Goal: Task Accomplishment & Management: Manage account settings

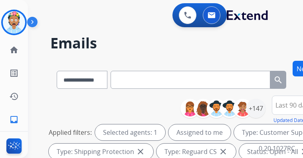
select select "**********"
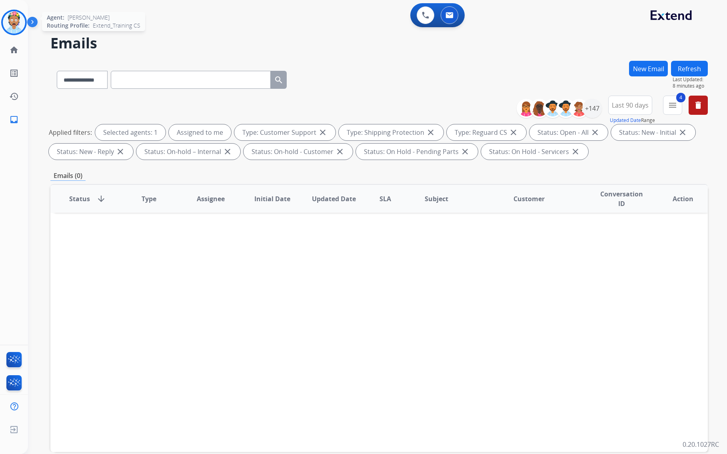
click at [9, 20] on img at bounding box center [14, 22] width 22 height 22
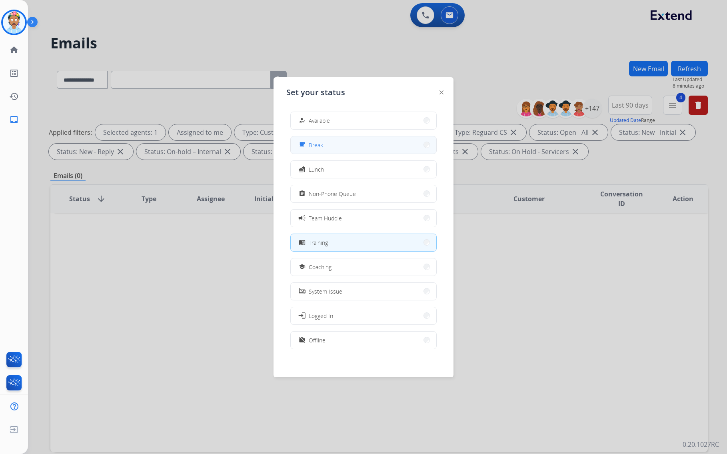
click at [303, 144] on button "free_breakfast Break" at bounding box center [363, 144] width 145 height 17
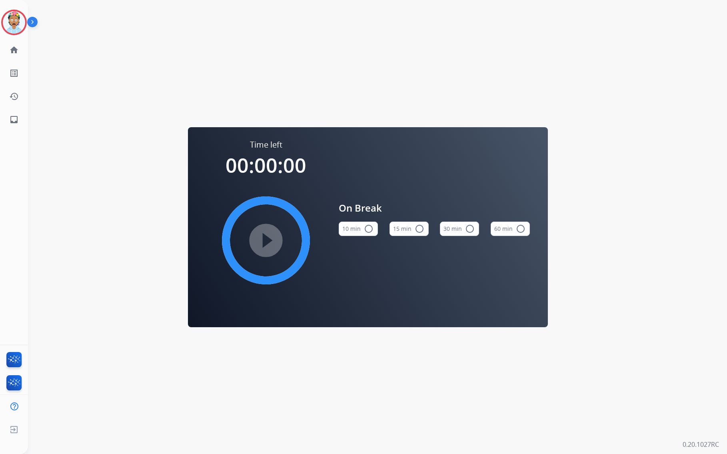
click at [120, 58] on div "Time left 00:00:00 play_circle_filled On Break 10 min radio_button_unchecked 15…" at bounding box center [367, 227] width 679 height 454
click at [17, 22] on img at bounding box center [14, 22] width 22 height 22
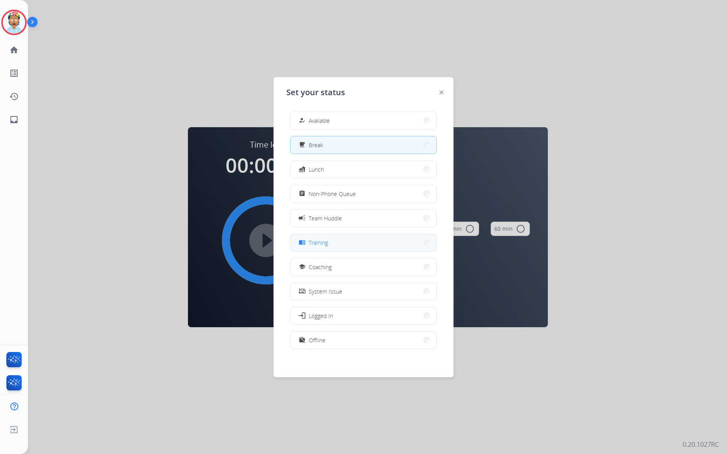
click at [303, 157] on button "menu_book Training" at bounding box center [363, 242] width 145 height 17
